Goal: Information Seeking & Learning: Find specific fact

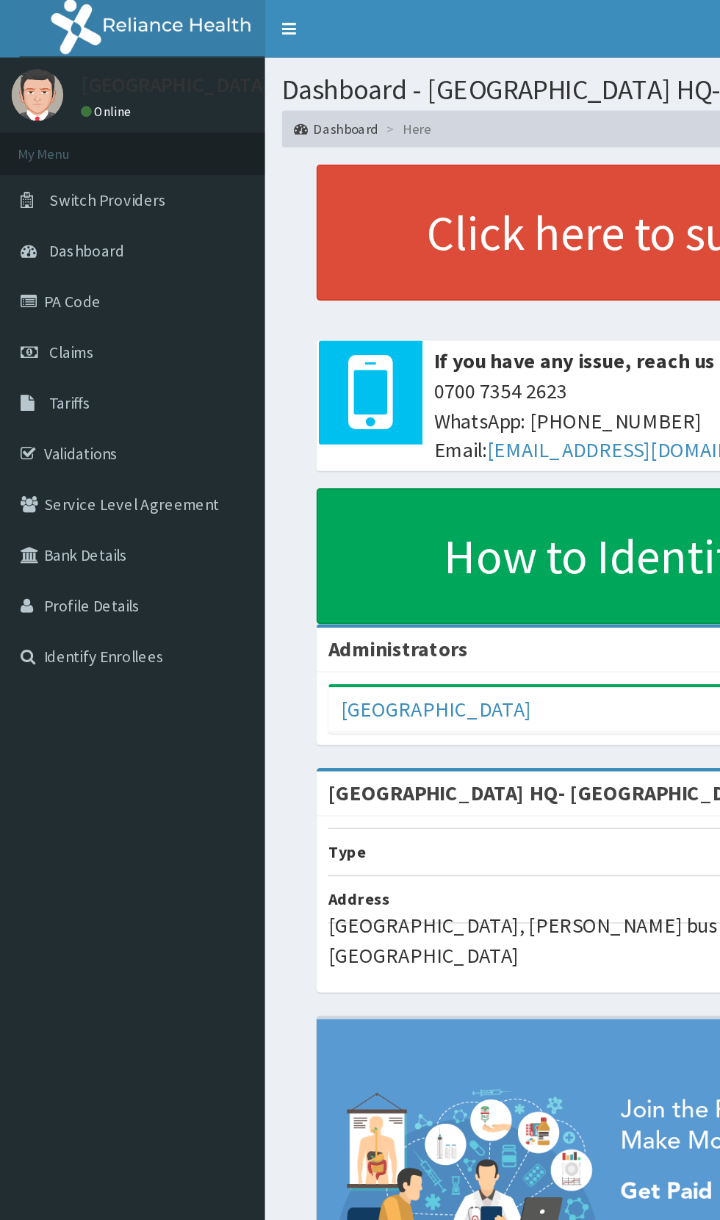
click at [46, 267] on link "Tariffs" at bounding box center [84, 257] width 169 height 32
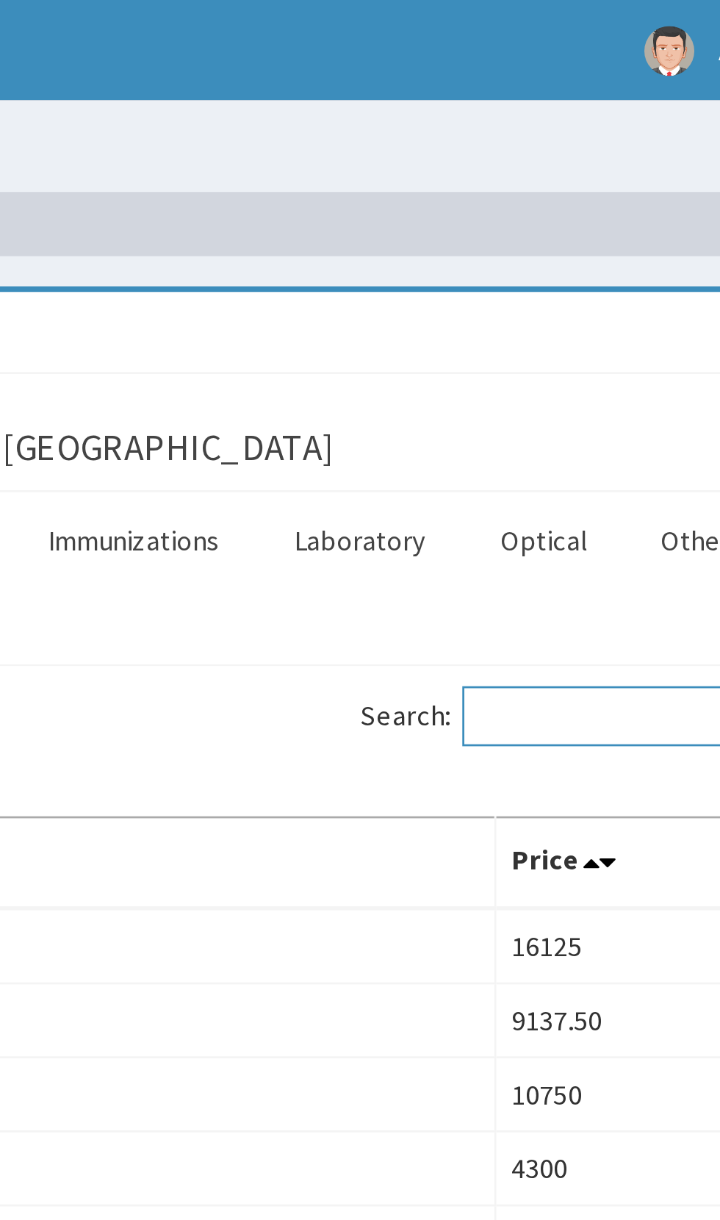
click at [600, 262] on input "Search:" at bounding box center [631, 263] width 126 height 22
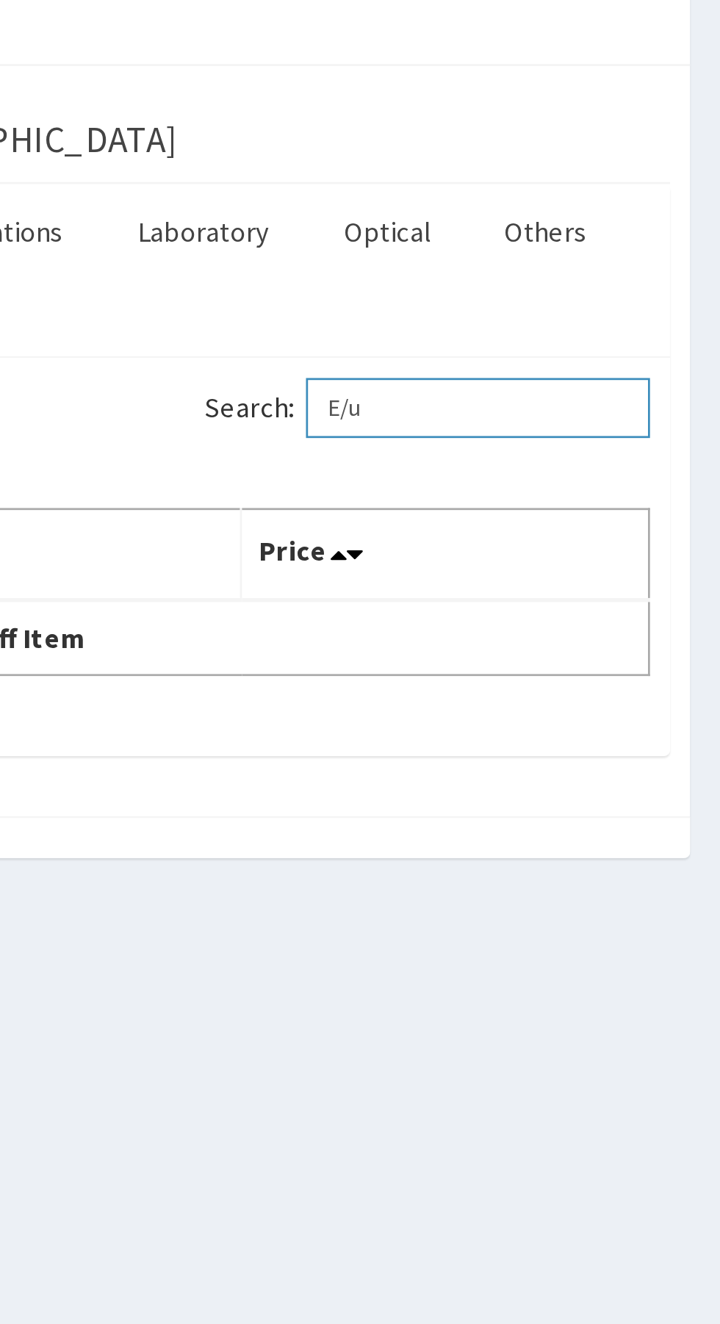
click at [611, 265] on input "E/u" at bounding box center [631, 263] width 126 height 22
type input "E"
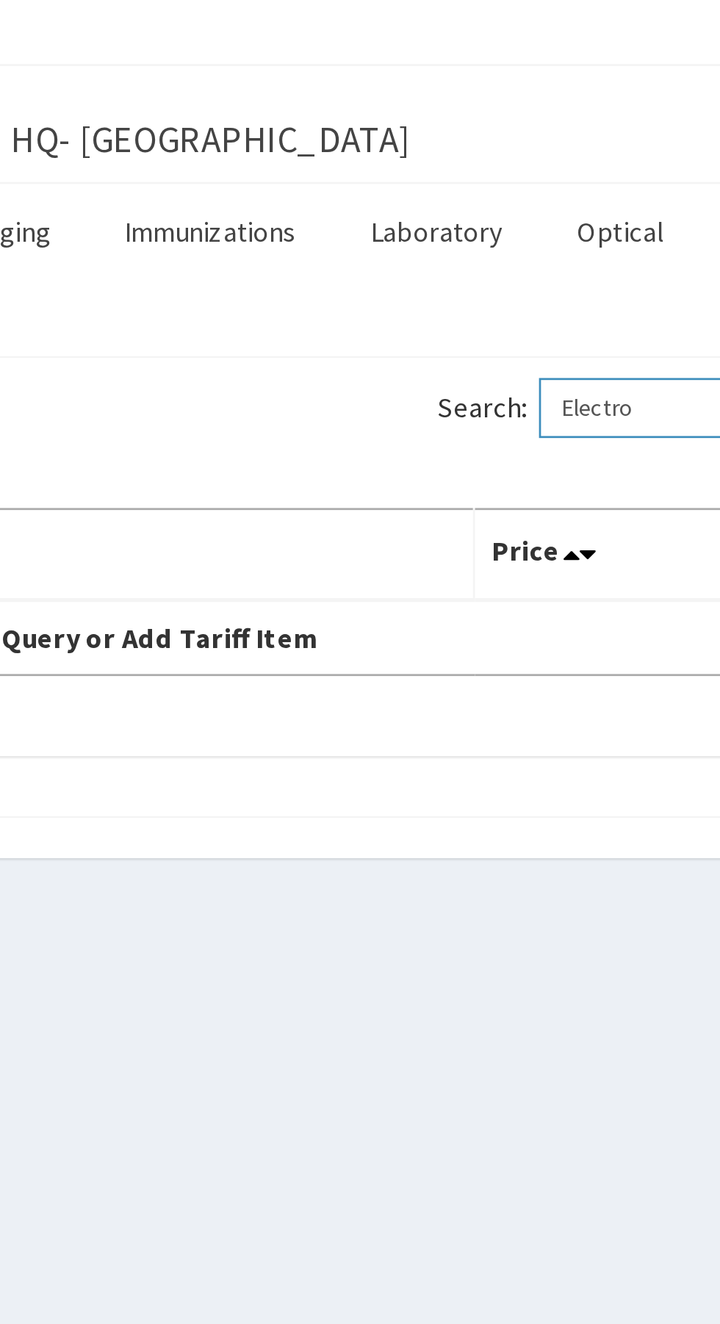
click at [608, 267] on input "Electro" at bounding box center [631, 263] width 126 height 22
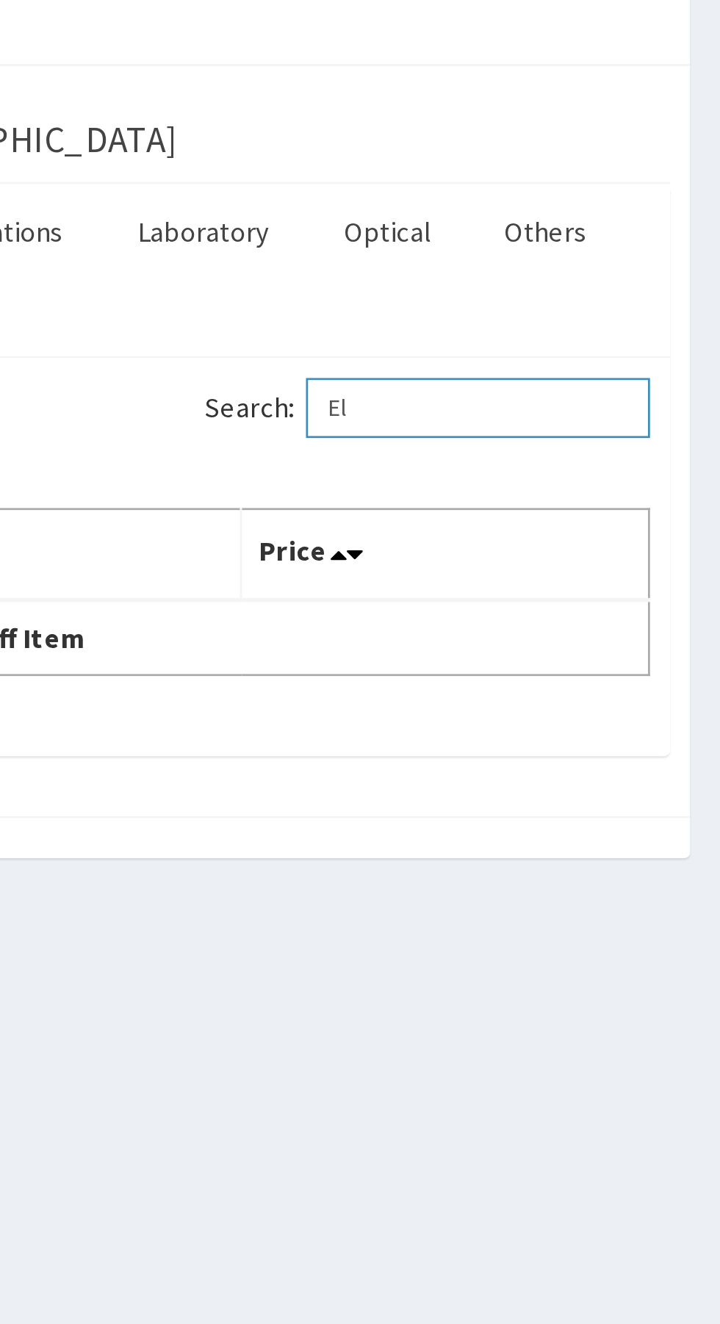
type input "E"
click at [599, 266] on input "Euc" at bounding box center [631, 263] width 126 height 22
type input "E"
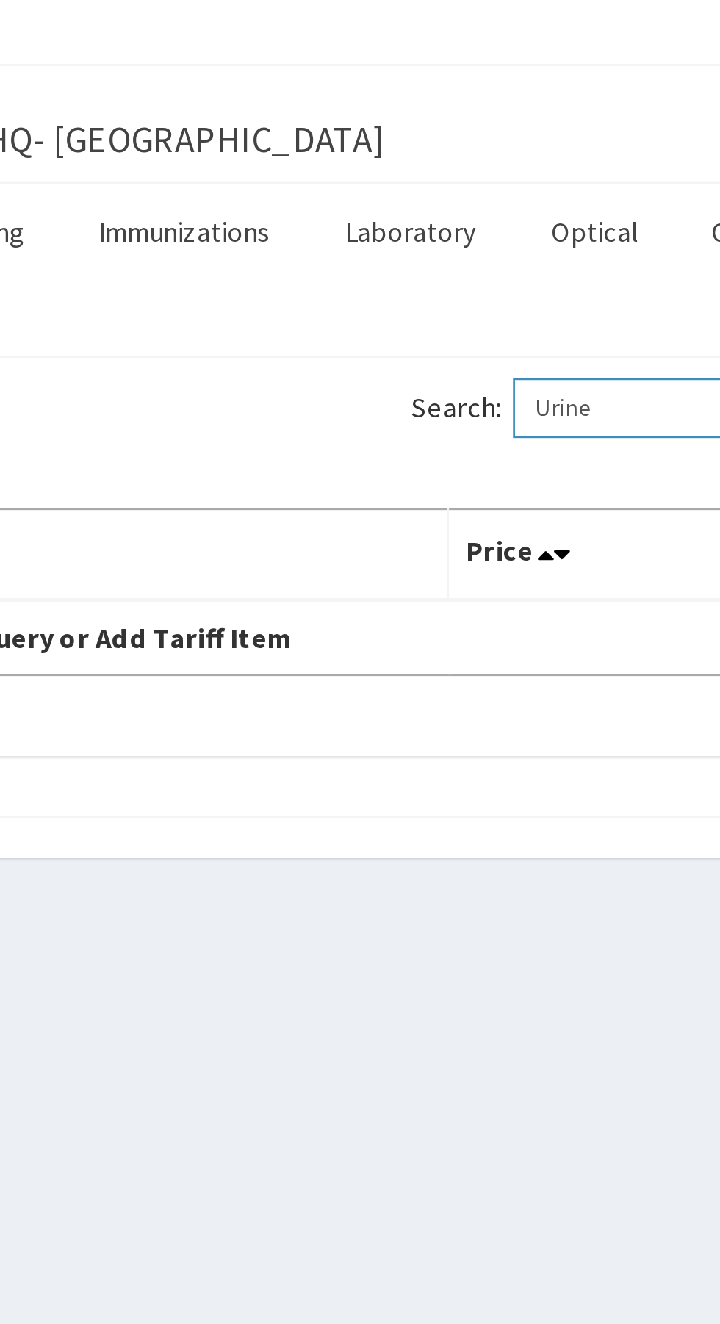
type input "Urine"
click at [533, 206] on link "Laboratory" at bounding box center [530, 198] width 72 height 31
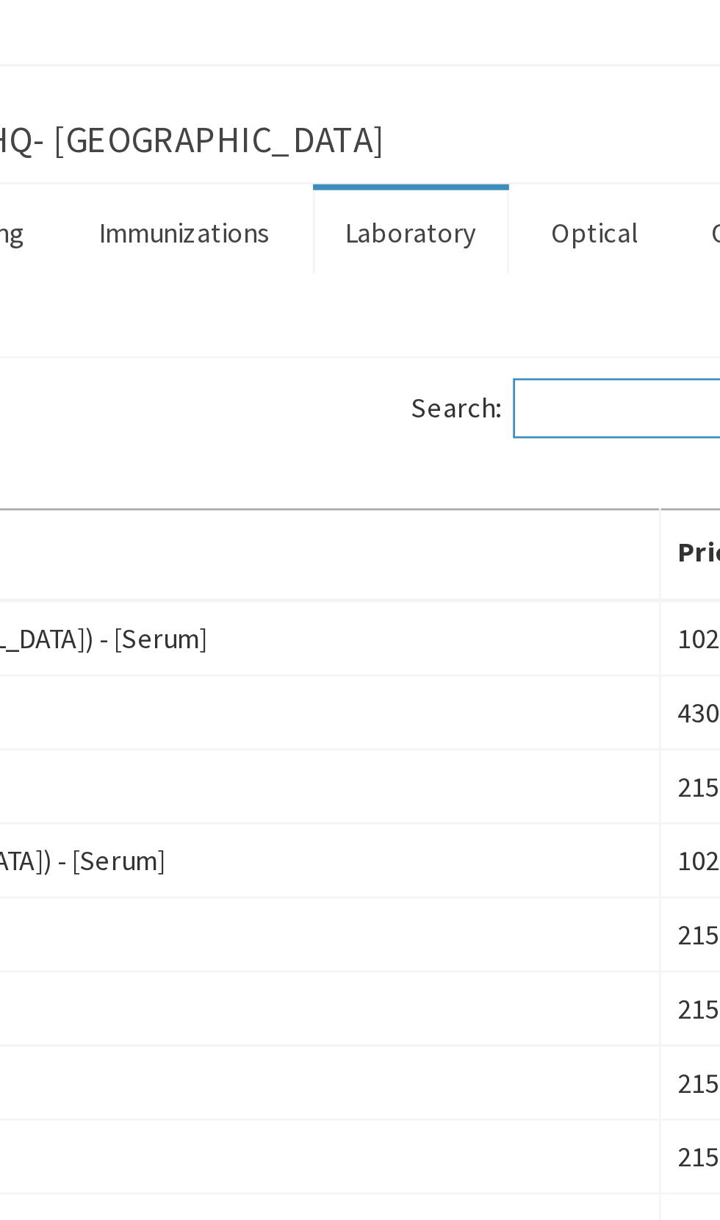
click at [588, 259] on input "Search:" at bounding box center [631, 263] width 126 height 22
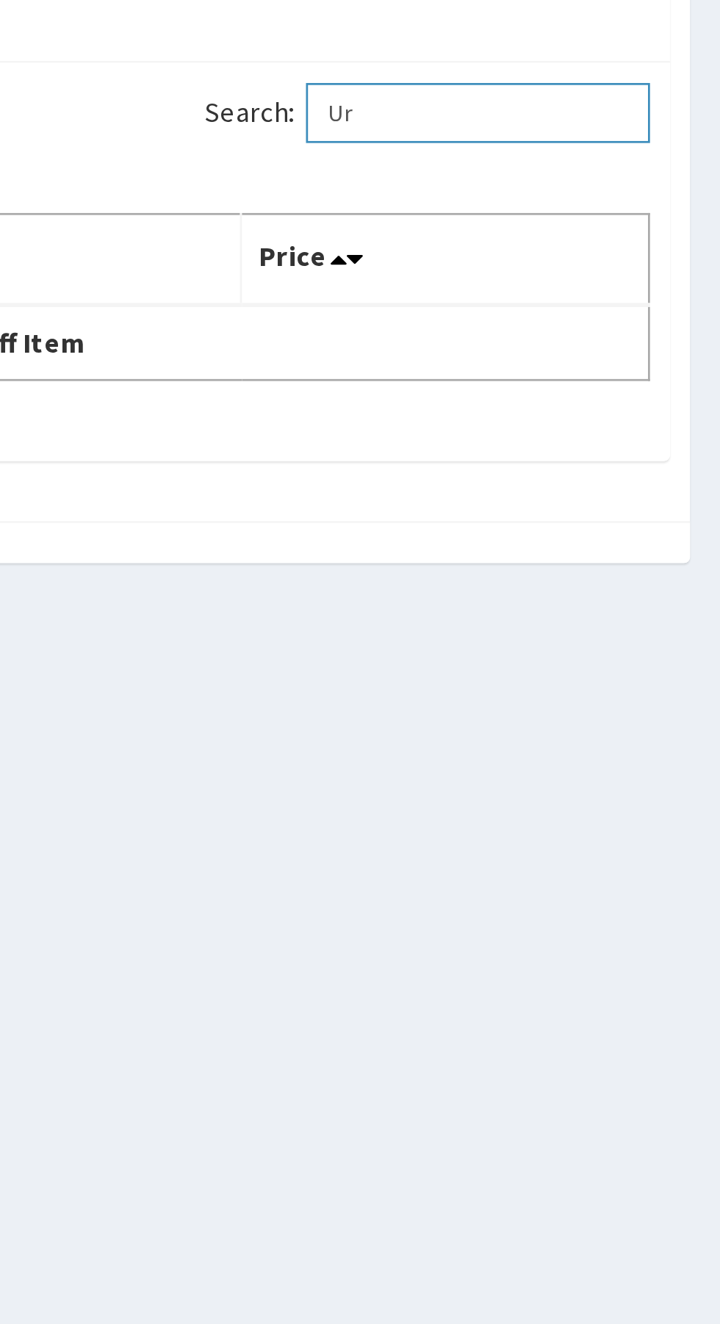
type input "U"
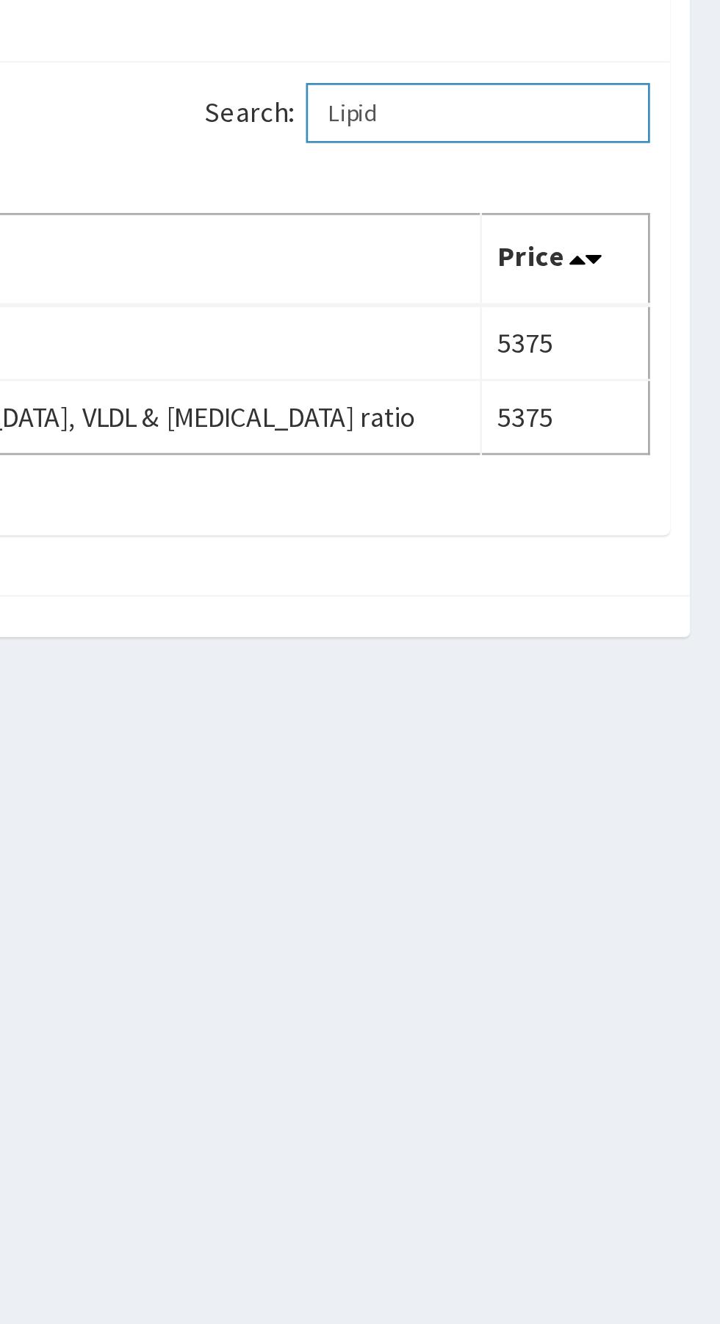
click at [597, 265] on input "Lipid" at bounding box center [631, 263] width 126 height 22
type input "L"
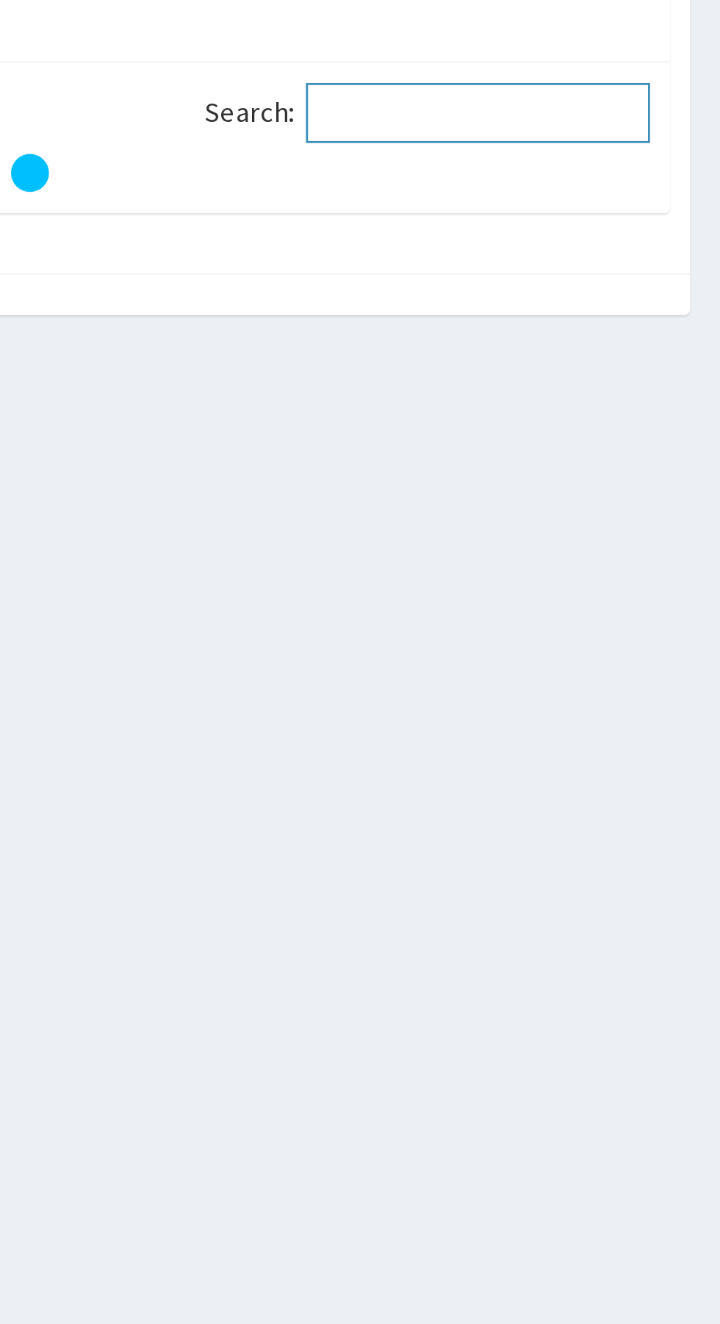
type input "E"
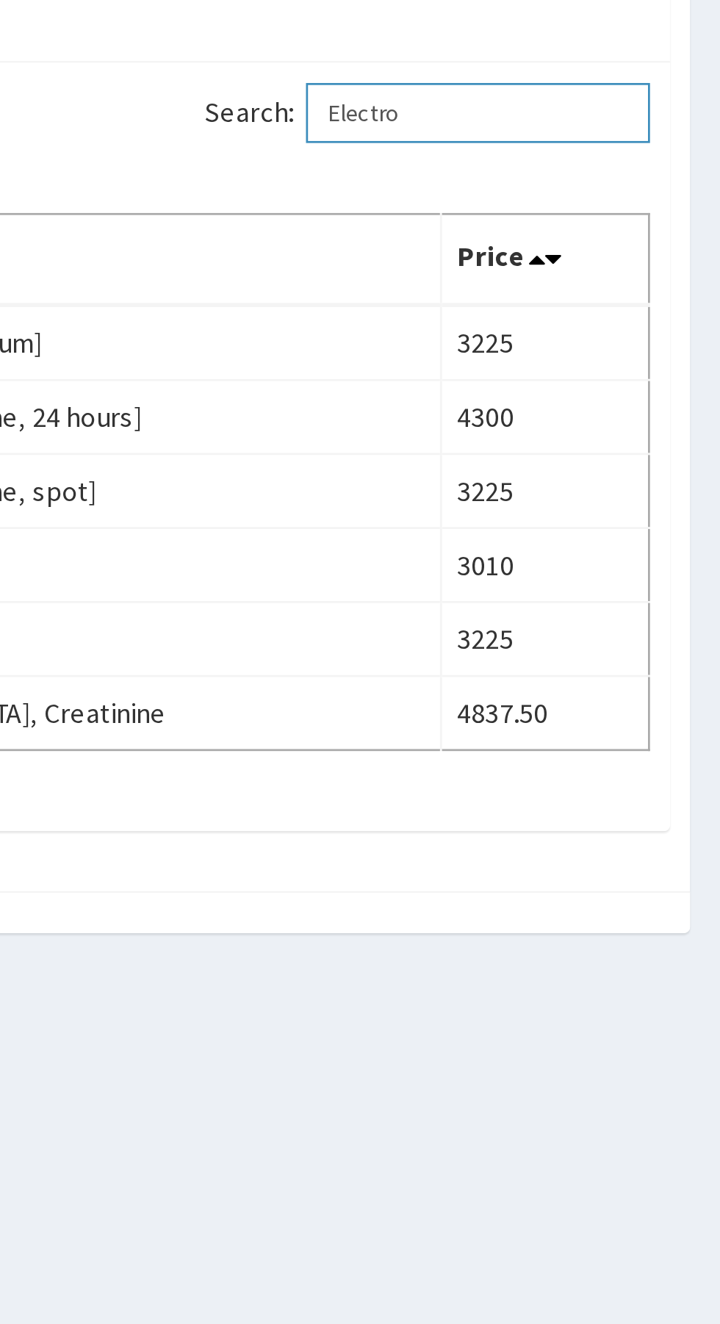
click at [615, 267] on input "Electro" at bounding box center [631, 263] width 126 height 22
type input "E"
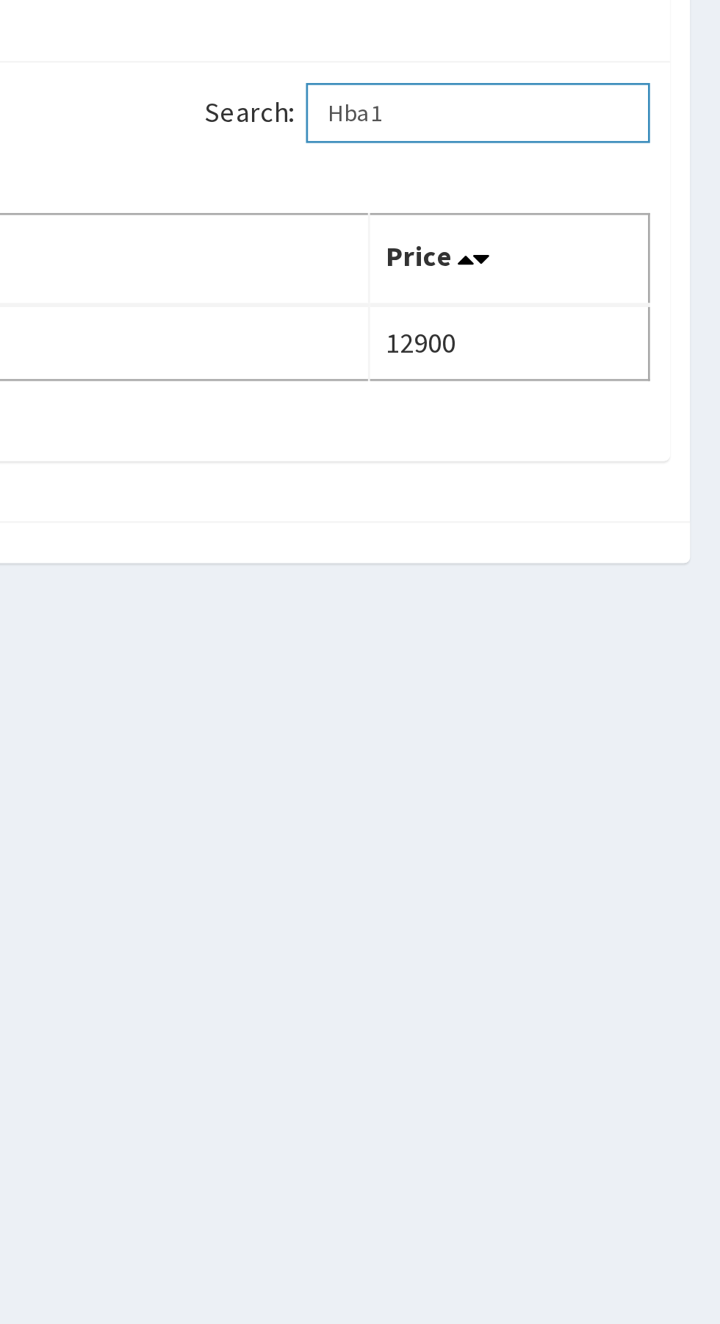
click at [599, 263] on input "Hba1" at bounding box center [631, 263] width 126 height 22
type input "H"
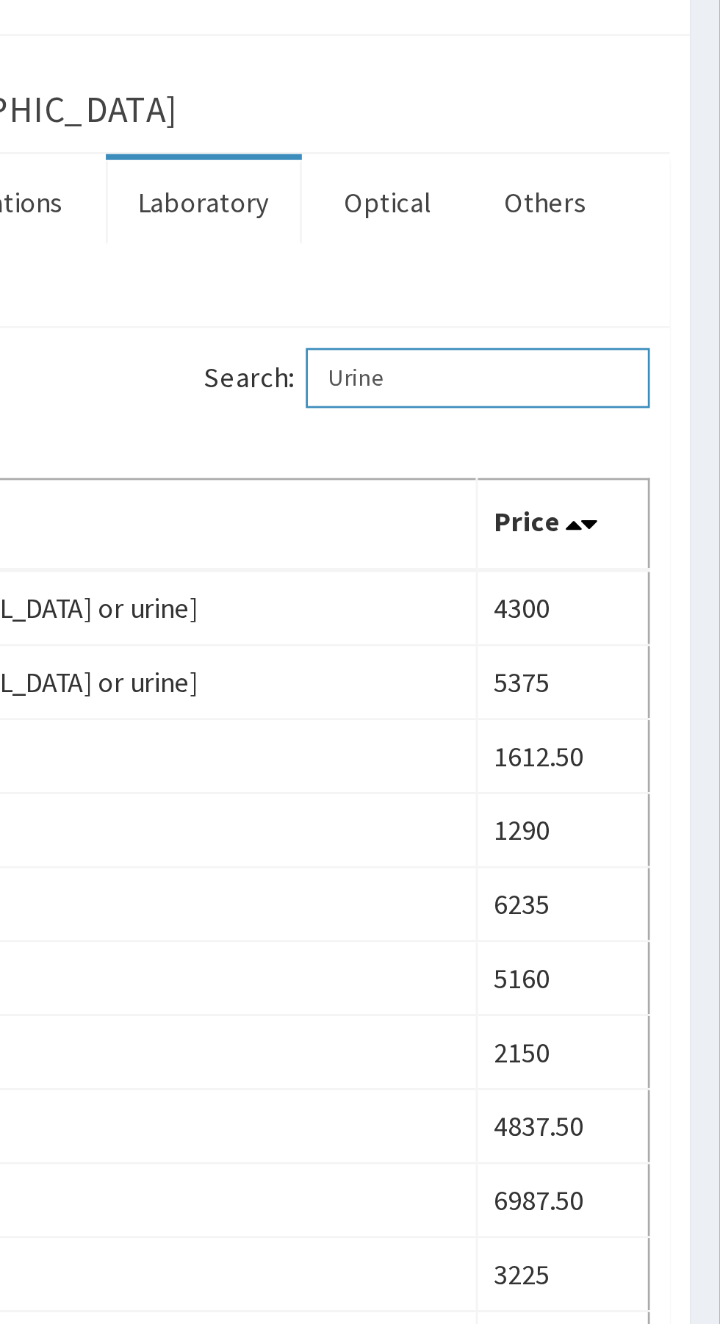
scroll to position [123, 0]
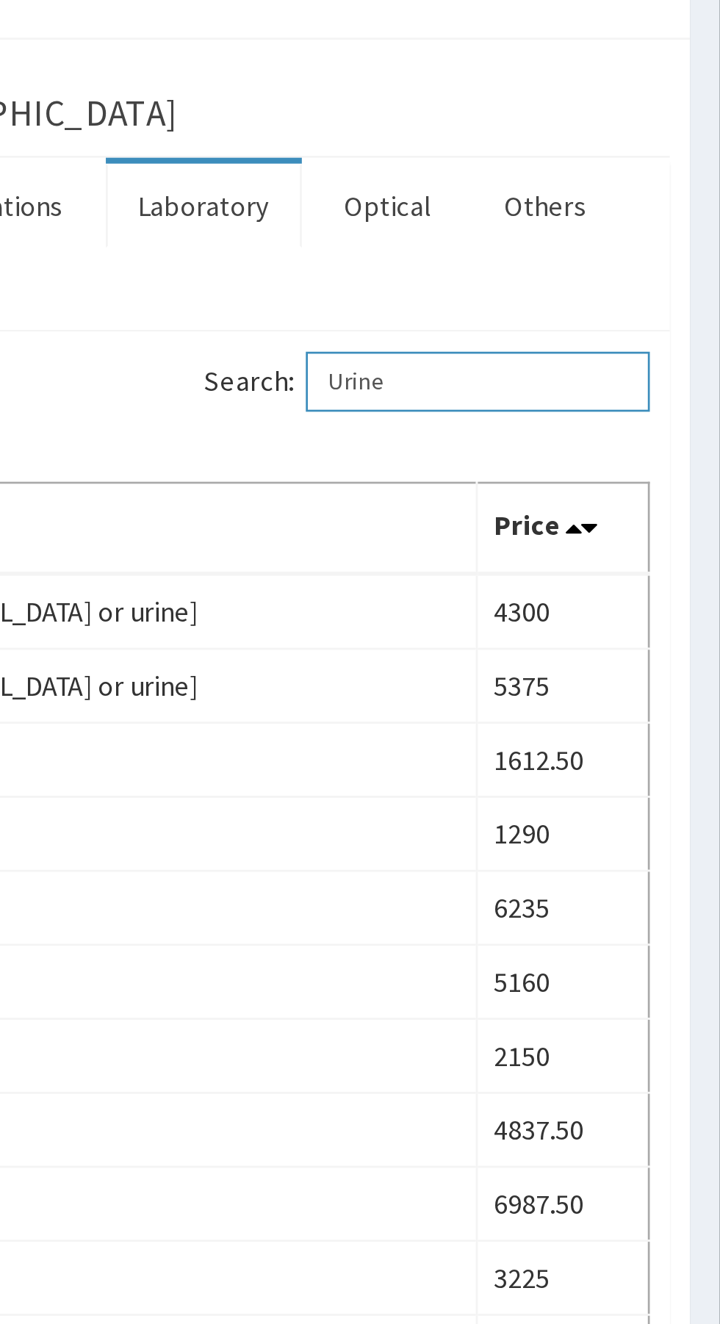
click at [603, 143] on input "Urine" at bounding box center [631, 140] width 126 height 22
type input "U"
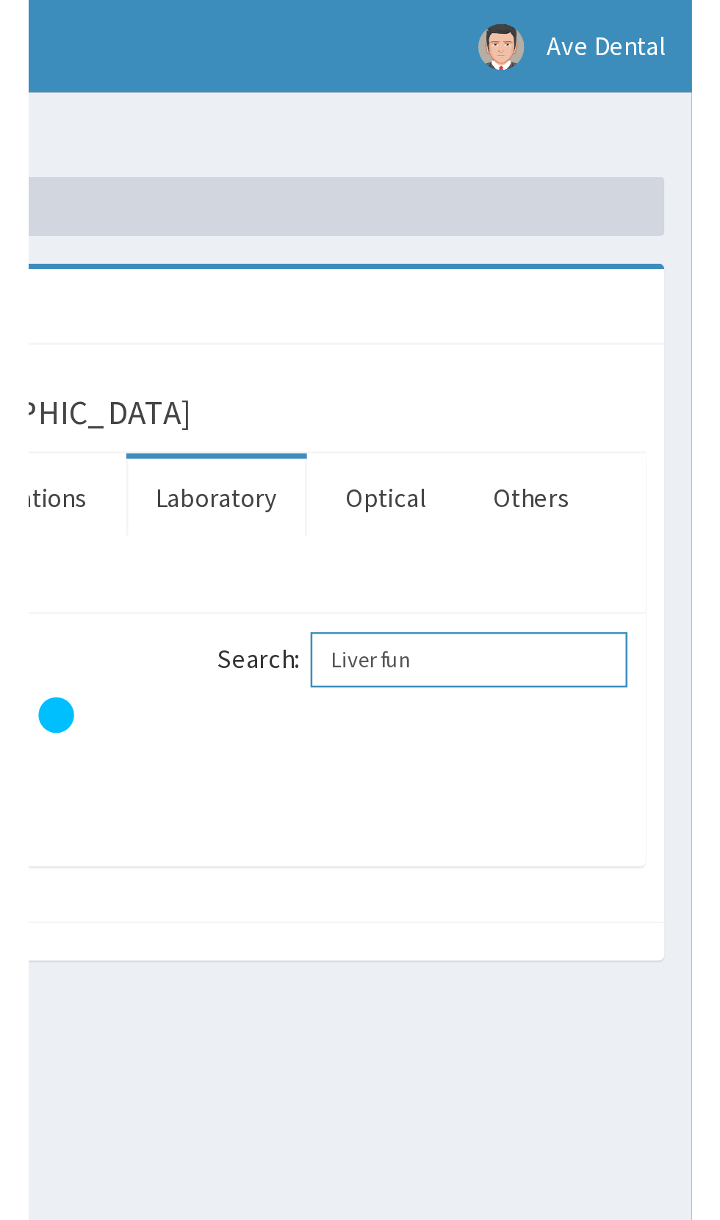
scroll to position [0, 0]
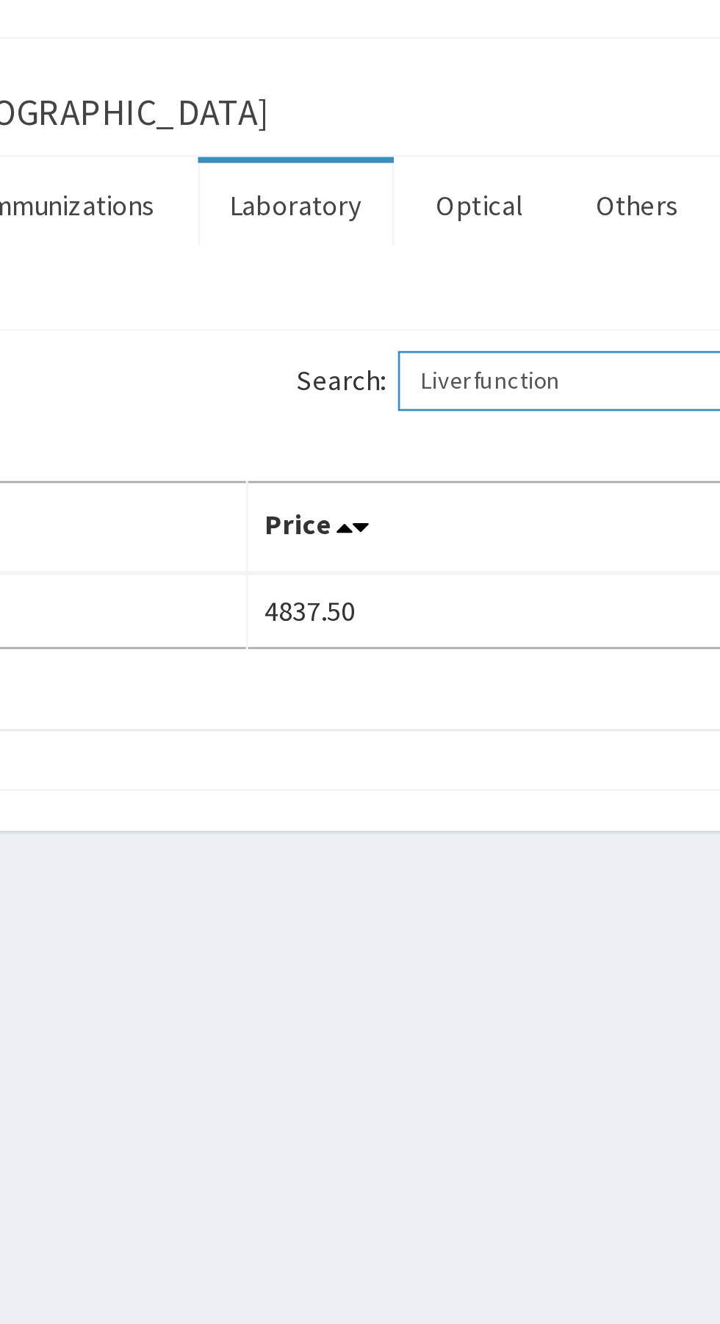
click at [636, 262] on input "Liver function" at bounding box center [631, 263] width 126 height 22
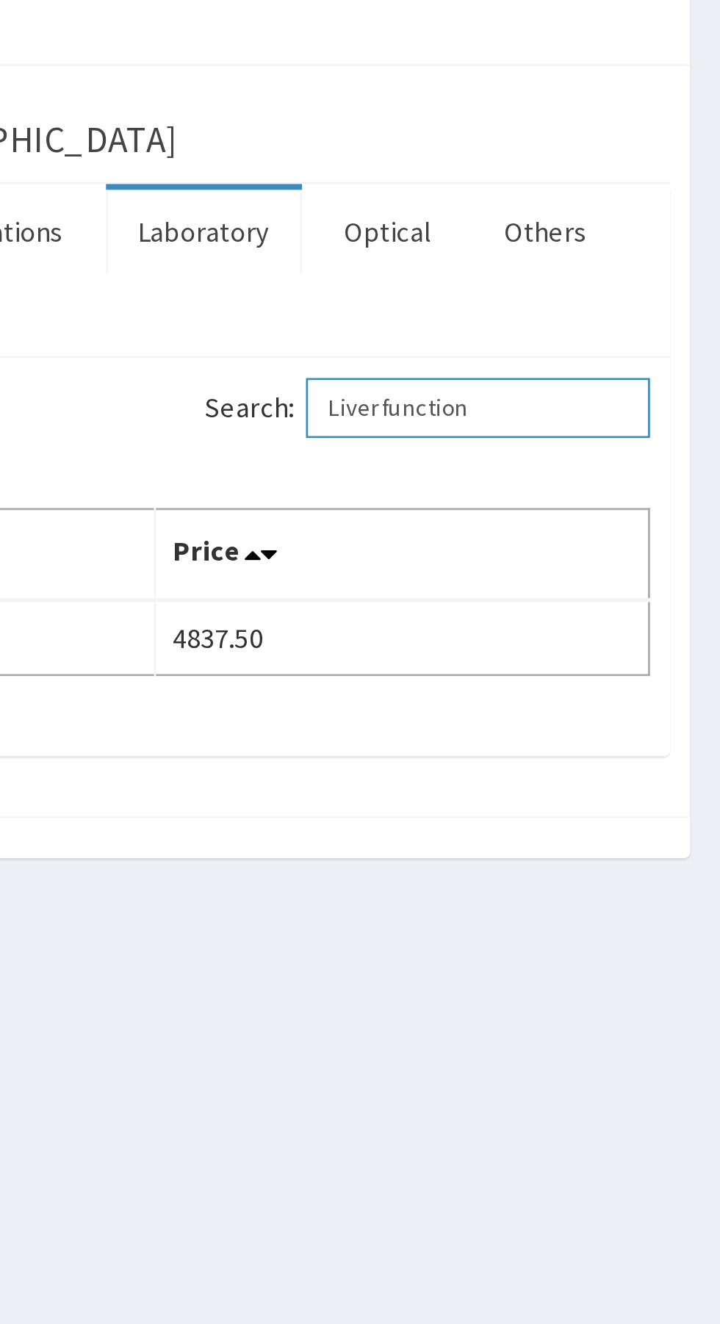
type input "Liver function"
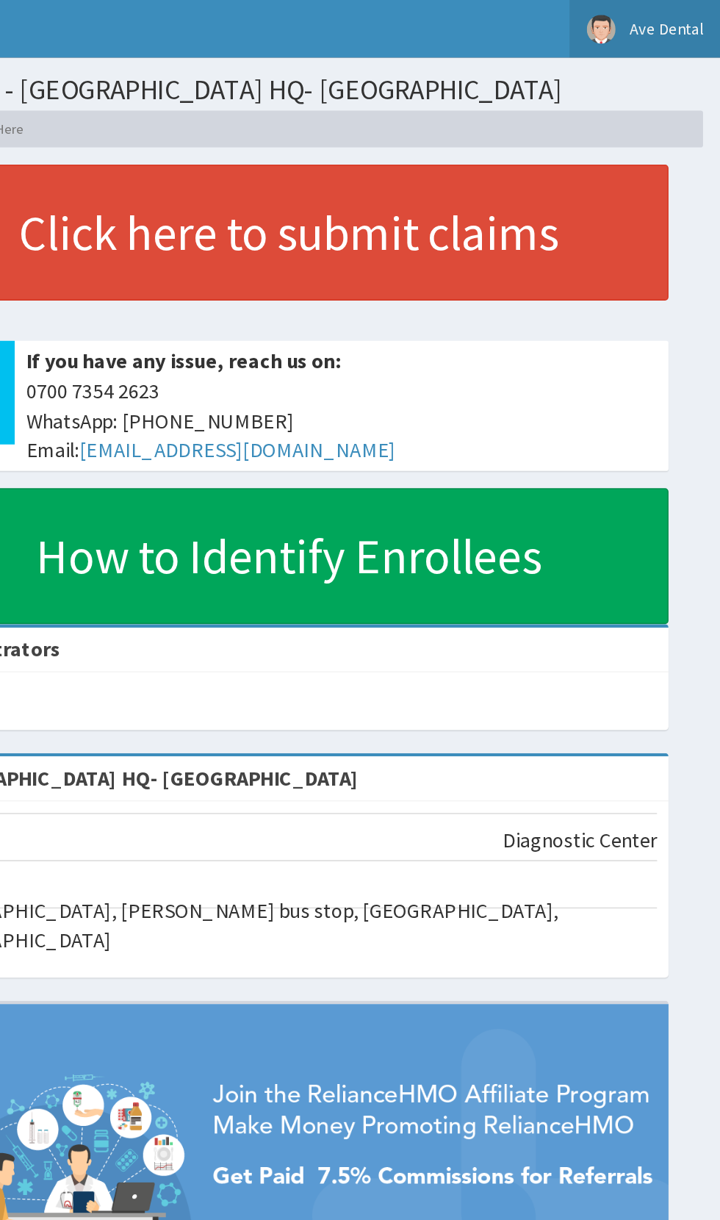
click at [668, 26] on link "Ave Dental" at bounding box center [672, 18] width 96 height 37
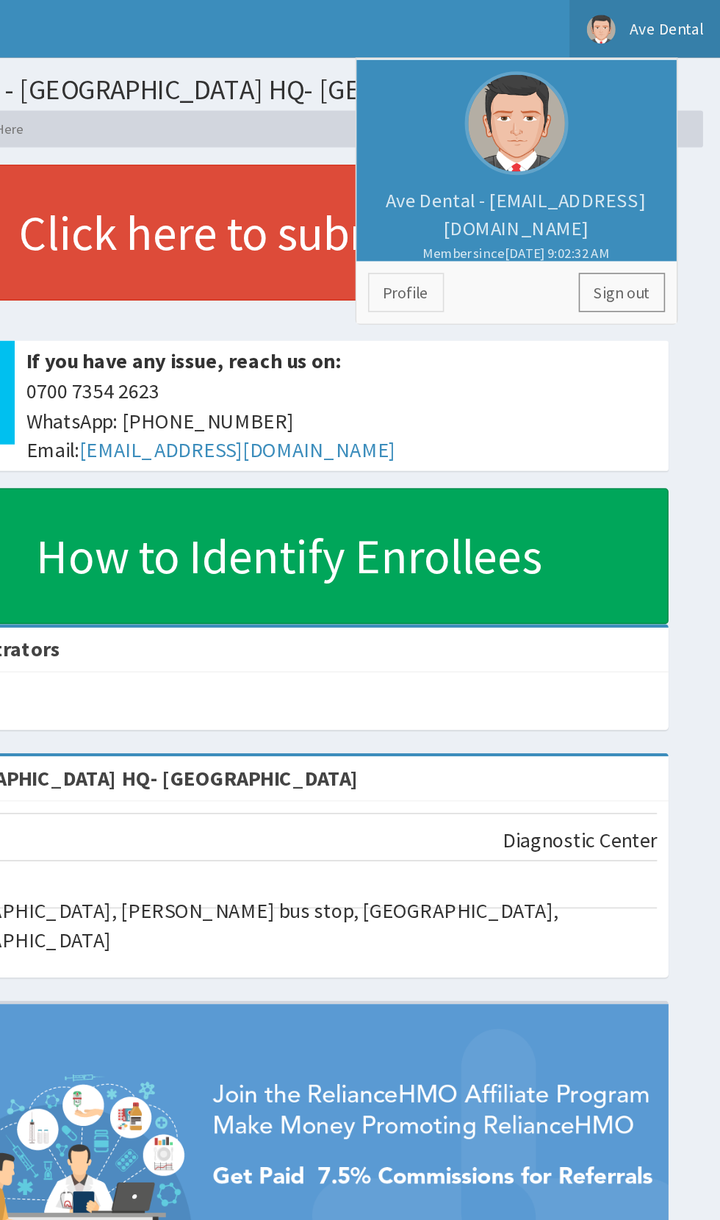
click at [637, 180] on link "Sign out" at bounding box center [657, 186] width 55 height 25
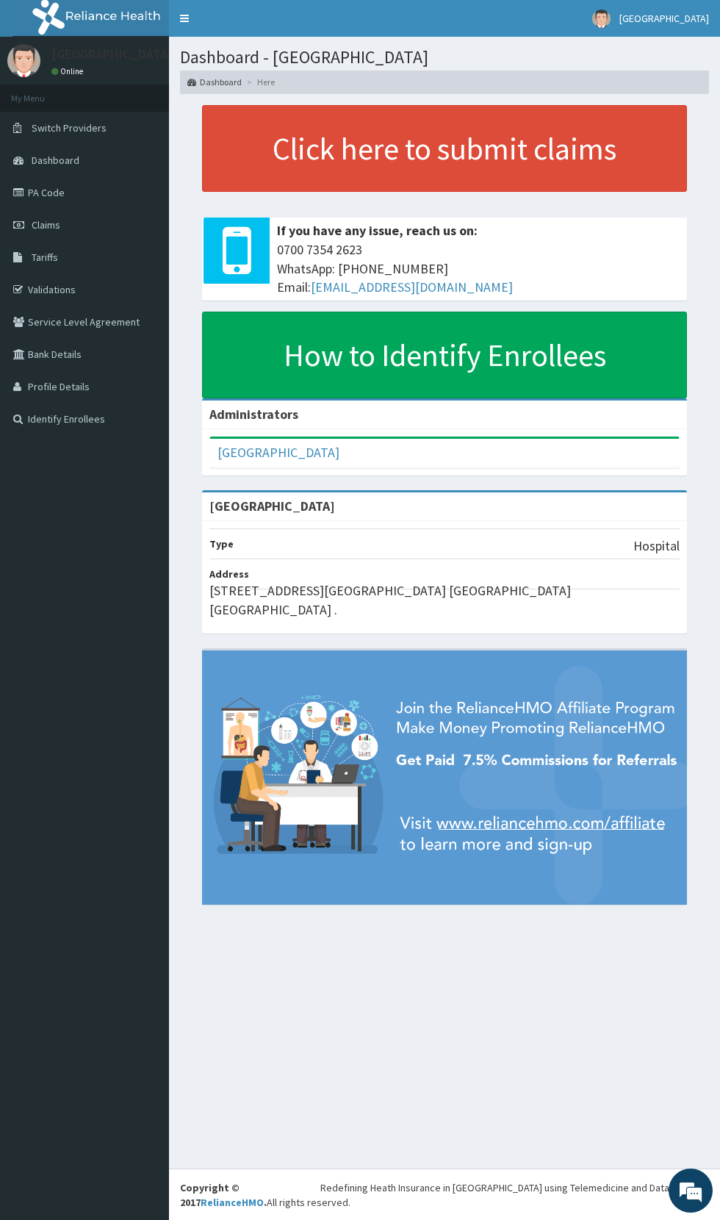
click at [21, 192] on icon at bounding box center [20, 192] width 15 height 10
